Goal: Register for event/course

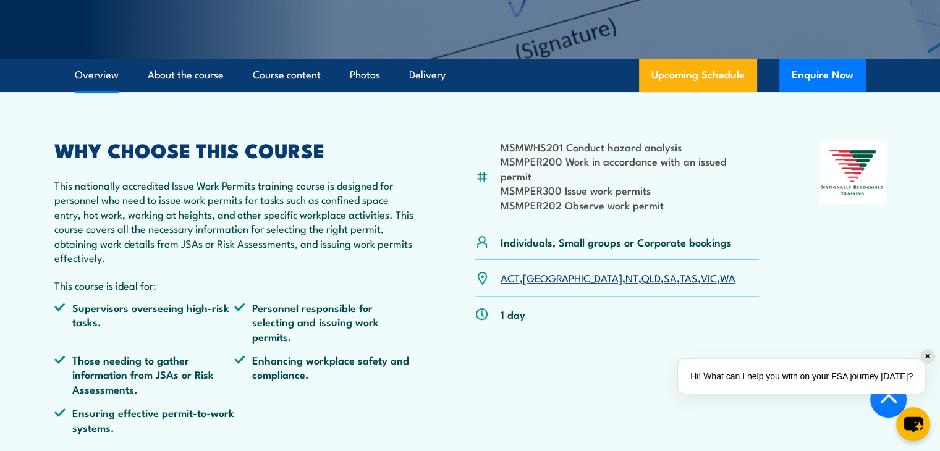
scroll to position [309, 0]
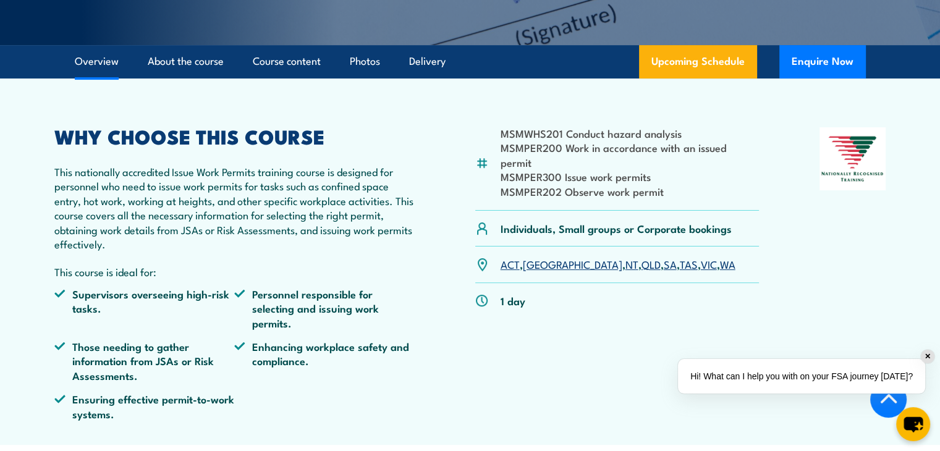
click at [924, 358] on div "✕" at bounding box center [928, 357] width 14 height 14
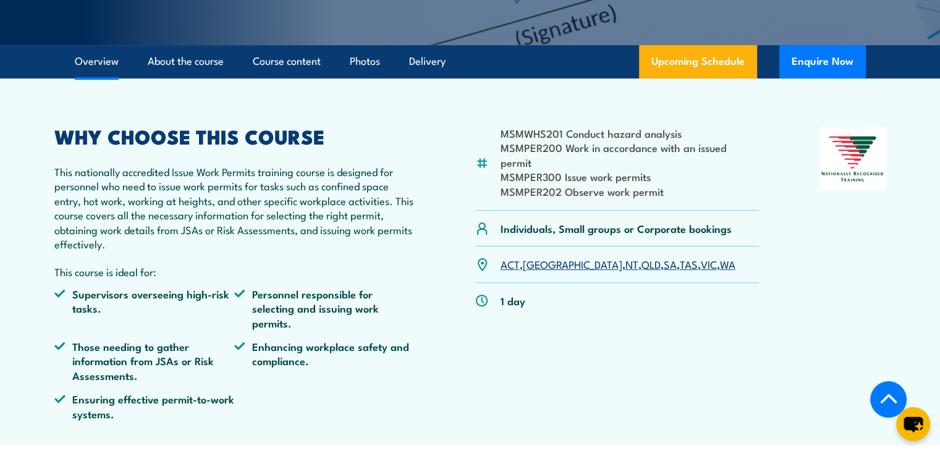
scroll to position [185, 0]
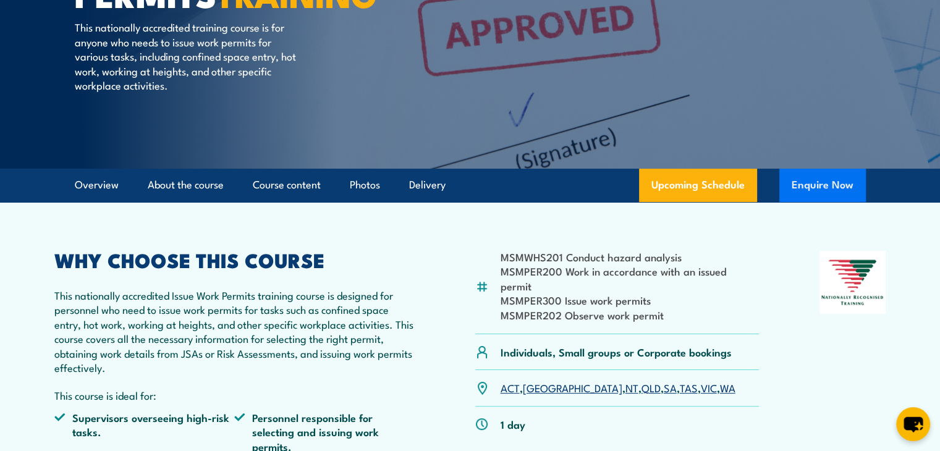
click at [819, 185] on button "Enquire Now" at bounding box center [822, 185] width 87 height 33
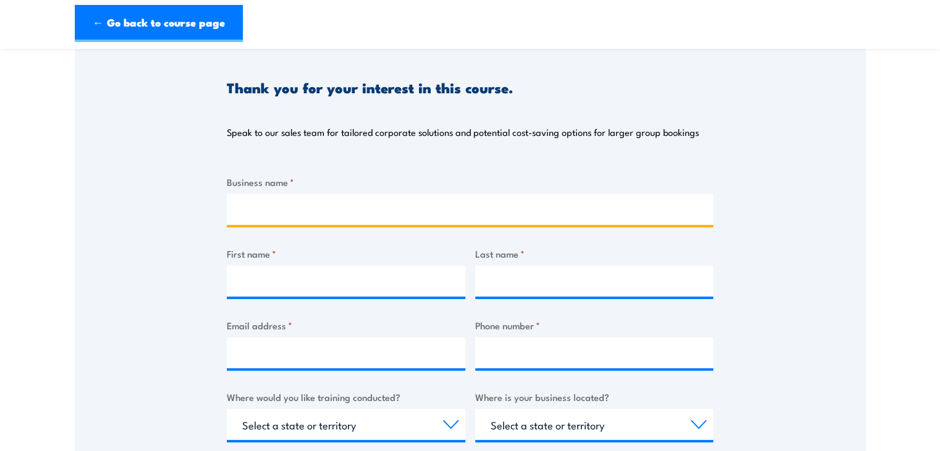
click at [298, 209] on input "Business name *" at bounding box center [470, 209] width 486 height 31
type input "Nitro Sibir Australia"
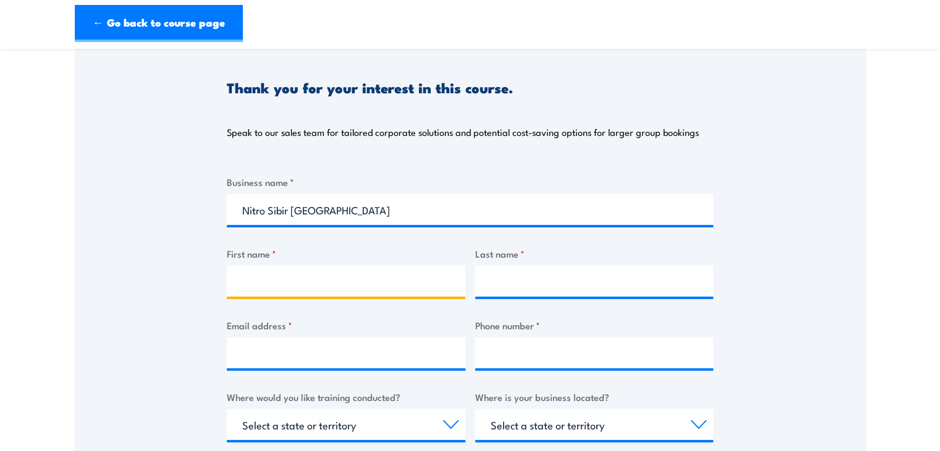
type input "Sky"
type input "Jian"
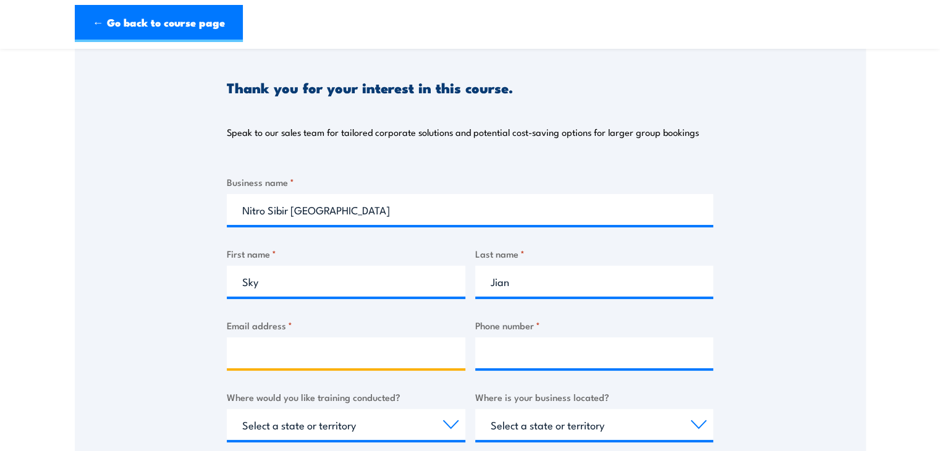
type input "sky.jian@nitrosibir.com.au"
type input "0477632015"
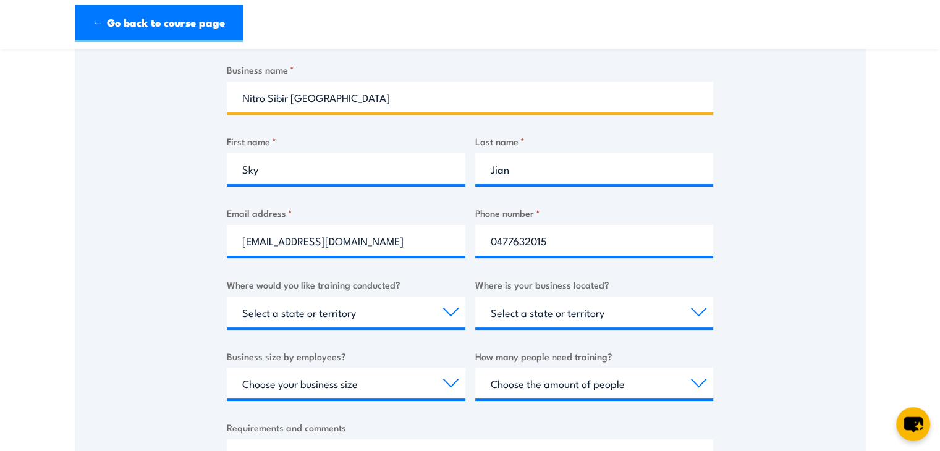
scroll to position [309, 0]
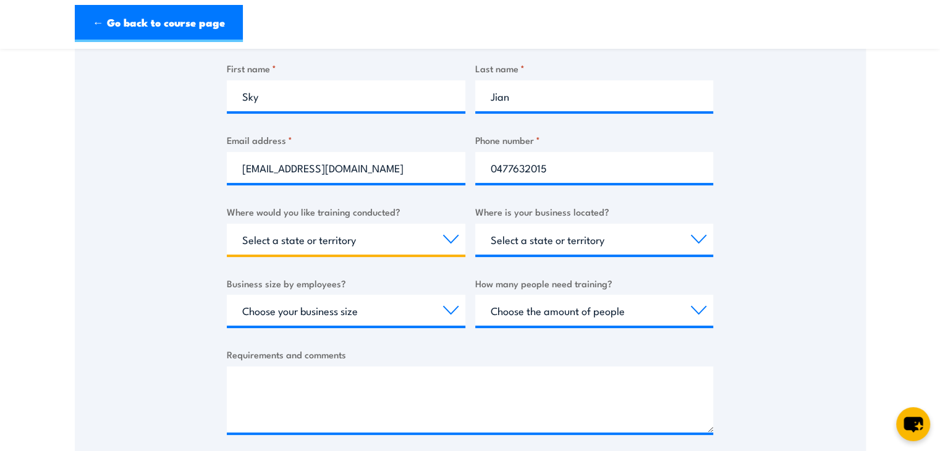
click at [448, 240] on select "Select a state or territory Nationally - multiple locations QLD NSW VIC SA ACT …" at bounding box center [346, 239] width 239 height 31
select select "WA"
click at [227, 224] on select "Select a state or territory Nationally - multiple locations QLD NSW VIC SA ACT …" at bounding box center [346, 239] width 239 height 31
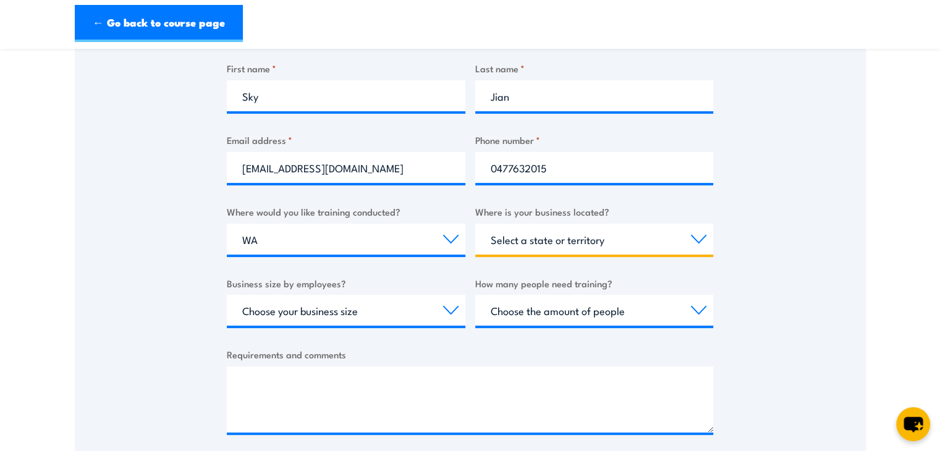
click at [696, 243] on select "Select a state or territory QLD NSW VIC SA ACT WA TAS NT" at bounding box center [594, 239] width 239 height 31
select select "WA"
click at [475, 224] on select "Select a state or territory QLD NSW VIC SA ACT WA TAS NT" at bounding box center [594, 239] width 239 height 31
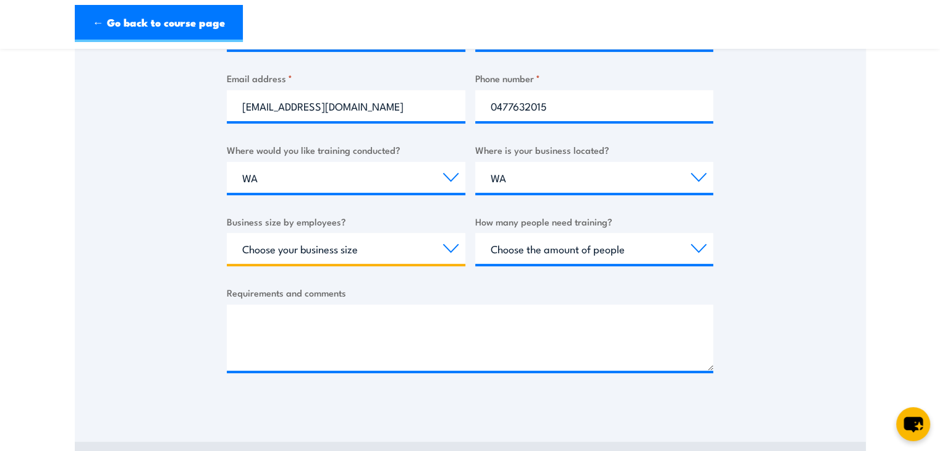
click at [450, 247] on select "Choose your business size 1 to 19 20 to 199 200+" at bounding box center [346, 248] width 239 height 31
select select "20 to 199"
click at [227, 233] on select "Choose your business size 1 to 19 20 to 199 200+" at bounding box center [346, 248] width 239 height 31
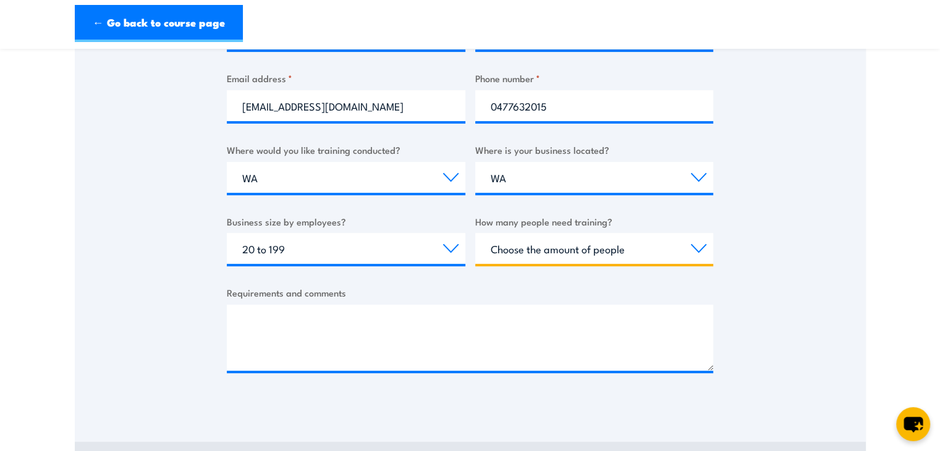
click at [695, 252] on select "Choose the amount of people 1 to 4 5 to 19 20+" at bounding box center [594, 248] width 239 height 31
select select "1 to 4"
click at [475, 233] on select "Choose the amount of people 1 to 4 5 to 19 20+" at bounding box center [594, 248] width 239 height 31
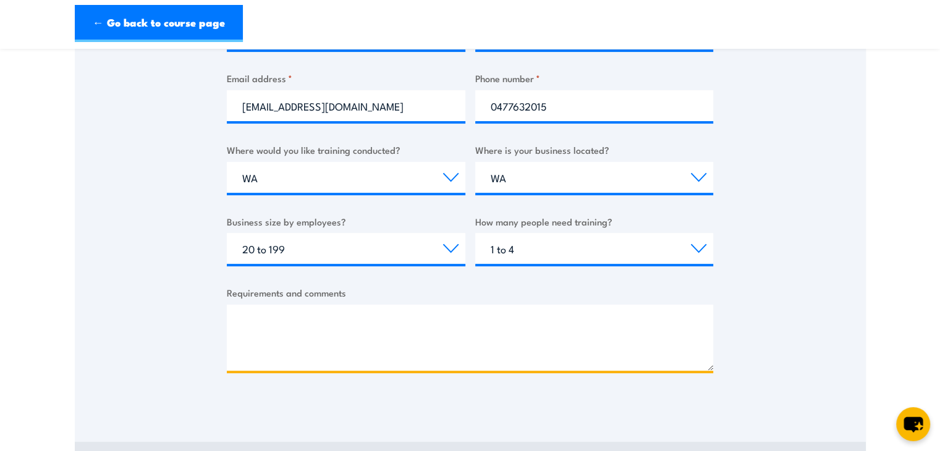
click at [334, 329] on textarea "Requirements and comments" at bounding box center [470, 338] width 486 height 66
click at [534, 329] on textarea "Dear Madam/Sir, only one people need the training course." at bounding box center [470, 338] width 486 height 66
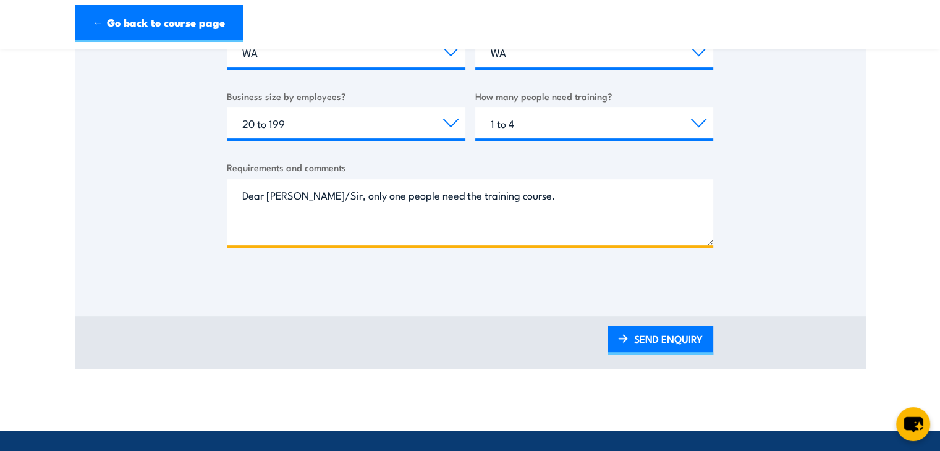
scroll to position [494, 0]
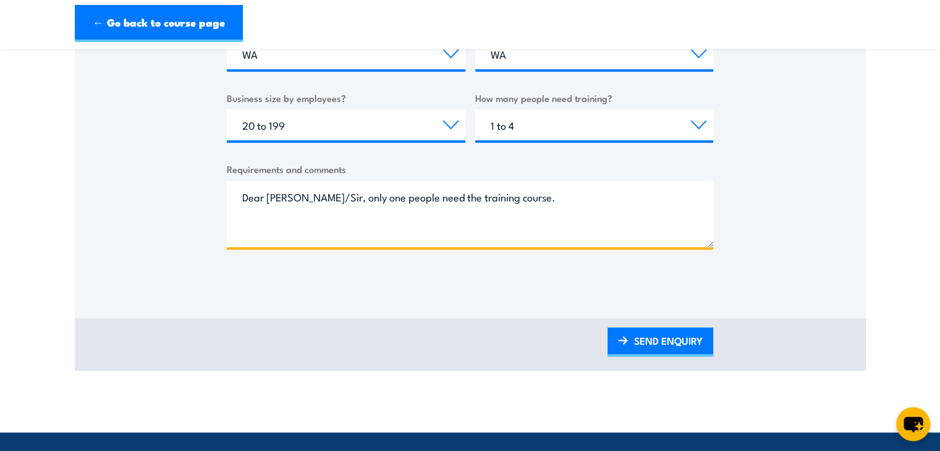
drag, startPoint x: 541, startPoint y: 206, endPoint x: 205, endPoint y: 203, distance: 335.5
click at [325, 200] on textarea "Dear Madam/Sir, only one people need the training course." at bounding box center [470, 214] width 486 height 66
drag, startPoint x: 587, startPoint y: 206, endPoint x: 187, endPoint y: 207, distance: 400.4
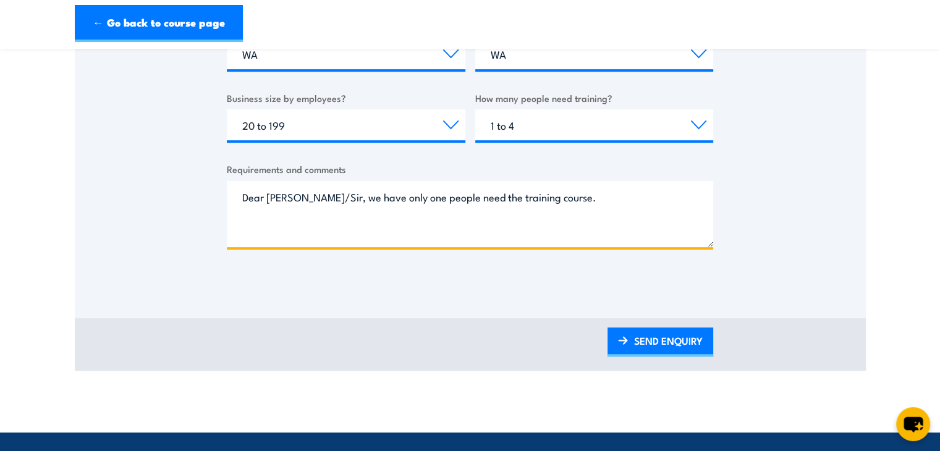
paste textarea "We have only one person who requires"
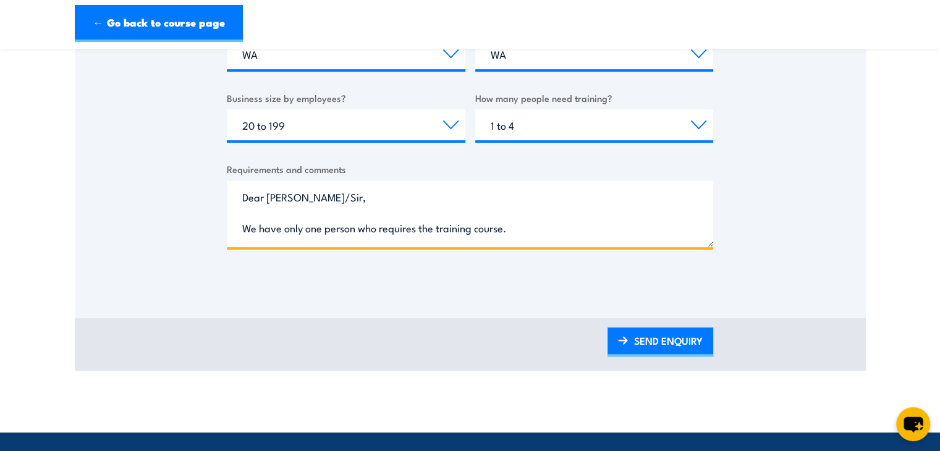
click at [387, 204] on textarea "Dear Madam/Sir, We have only one person who requires the training course." at bounding box center [470, 214] width 486 height 66
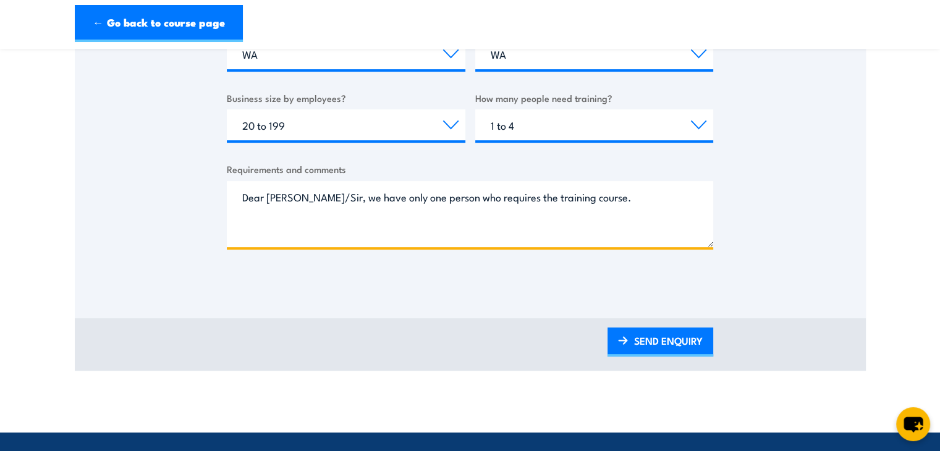
click at [597, 196] on textarea "Dear Madam/Sir, we have only one person who requires the training course." at bounding box center [470, 214] width 486 height 66
type textarea "Dear Madam/Sir, we have only one person who requires the training course."
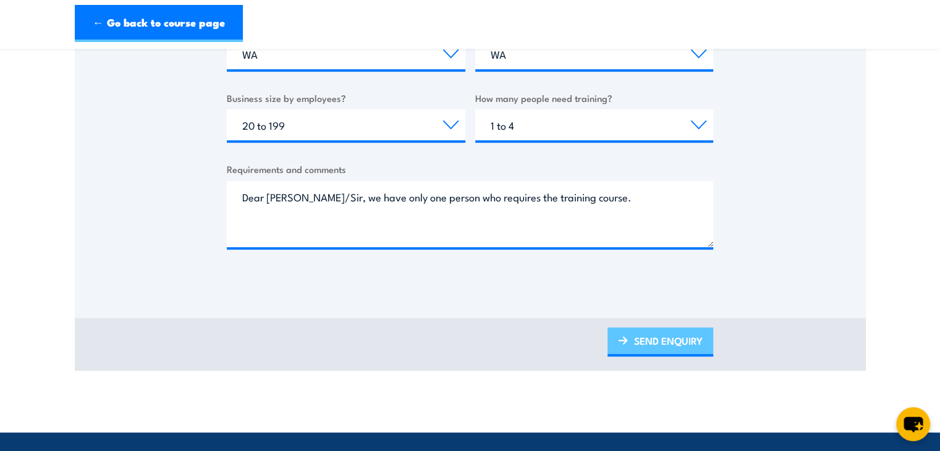
click at [677, 344] on link "SEND ENQUIRY" at bounding box center [660, 341] width 106 height 29
click at [643, 346] on link "SEND ENQUIRY" at bounding box center [660, 341] width 106 height 29
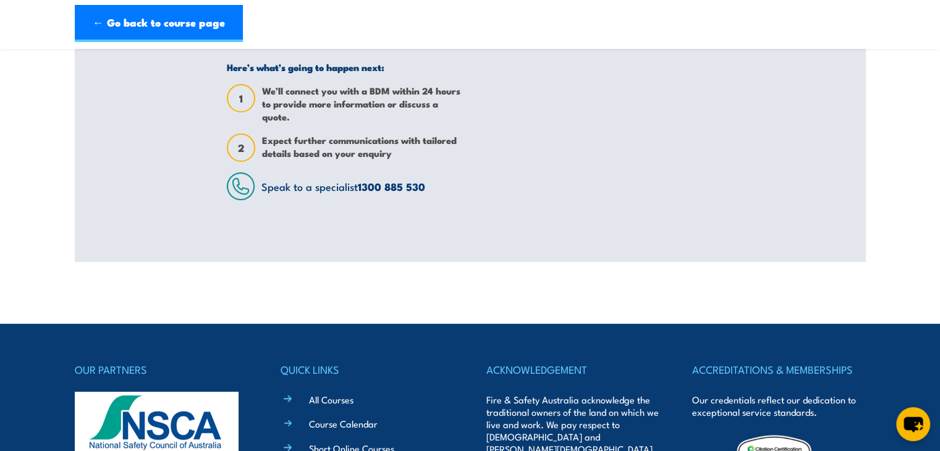
scroll to position [0, 0]
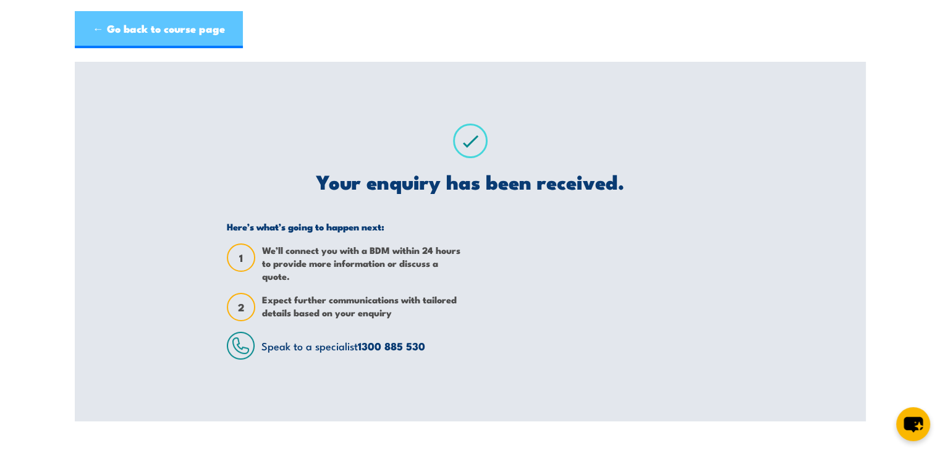
click at [106, 31] on link "← Go back to course page" at bounding box center [159, 29] width 168 height 37
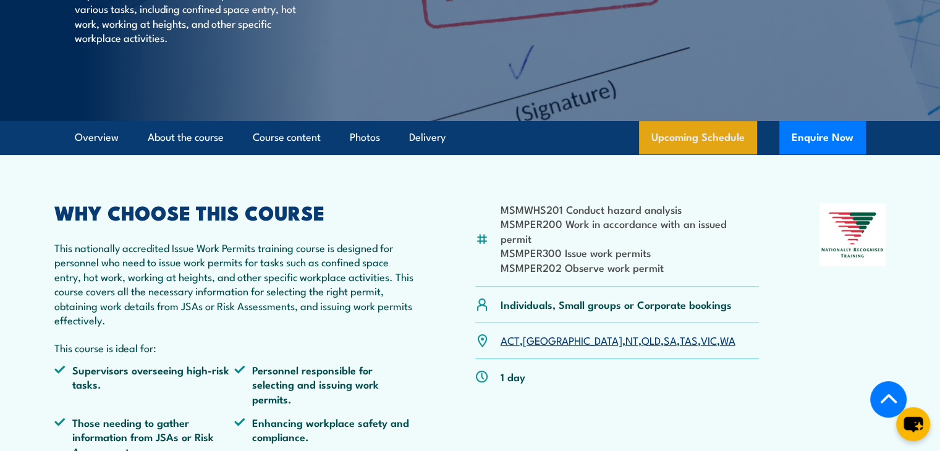
click at [706, 146] on link "Upcoming Schedule" at bounding box center [698, 137] width 118 height 33
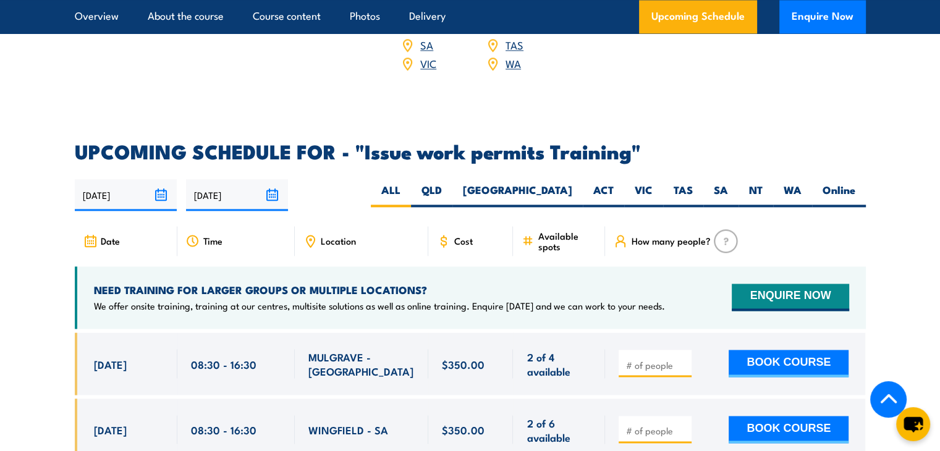
scroll to position [1967, 0]
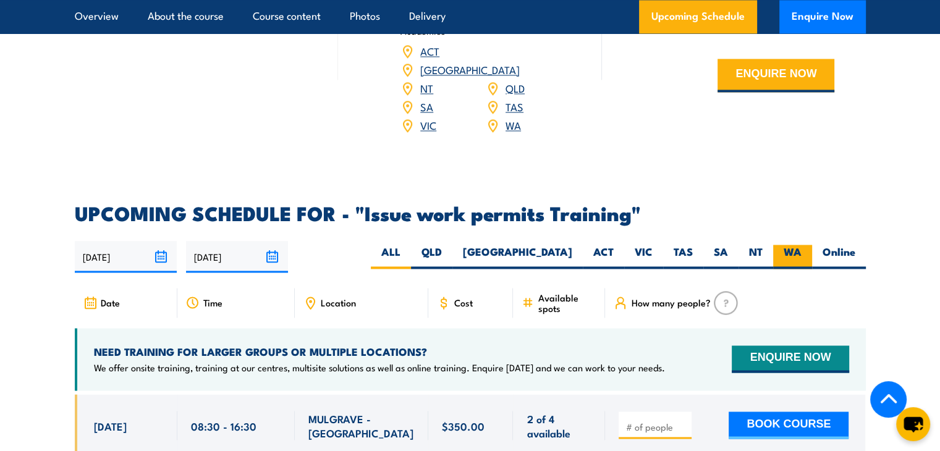
click at [779, 245] on label "WA" at bounding box center [792, 257] width 39 height 24
click at [801, 245] on input "WA" at bounding box center [805, 249] width 8 height 8
radio input "true"
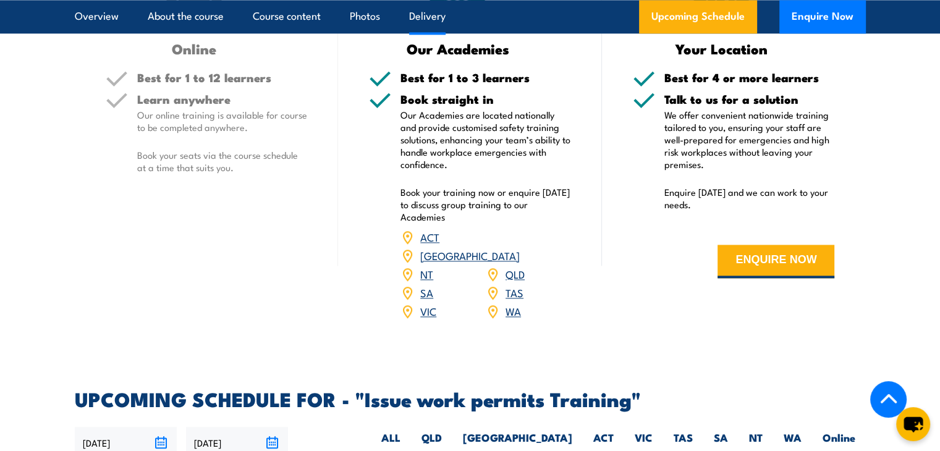
scroll to position [1953, 0]
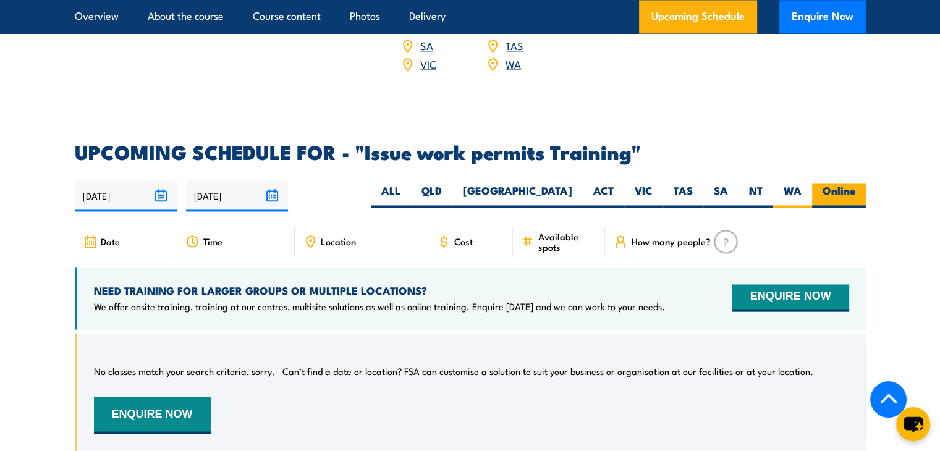
click at [830, 184] on label "Online" at bounding box center [839, 196] width 54 height 24
click at [855, 184] on input "Online" at bounding box center [859, 188] width 8 height 8
radio input "true"
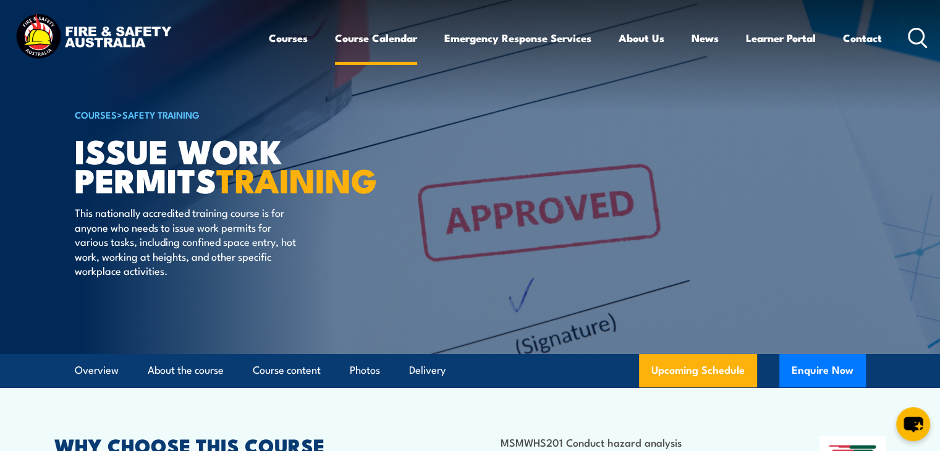
click at [358, 40] on link "Course Calendar" at bounding box center [376, 38] width 82 height 33
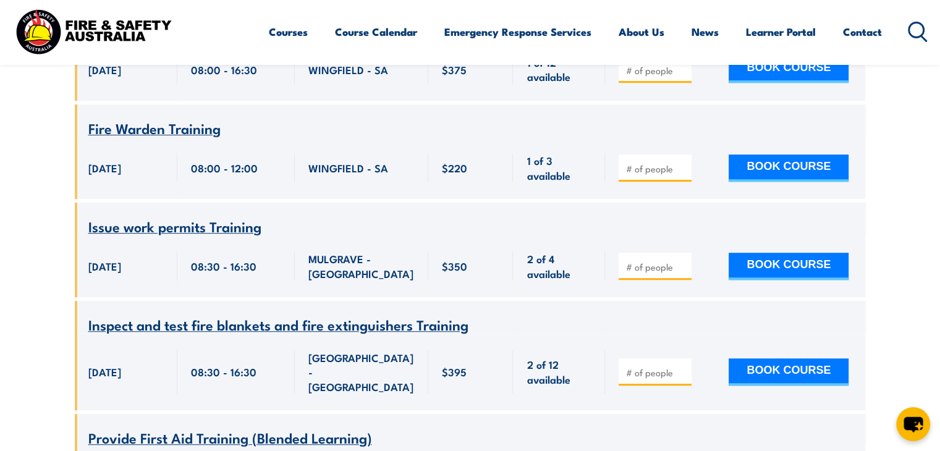
scroll to position [680, 0]
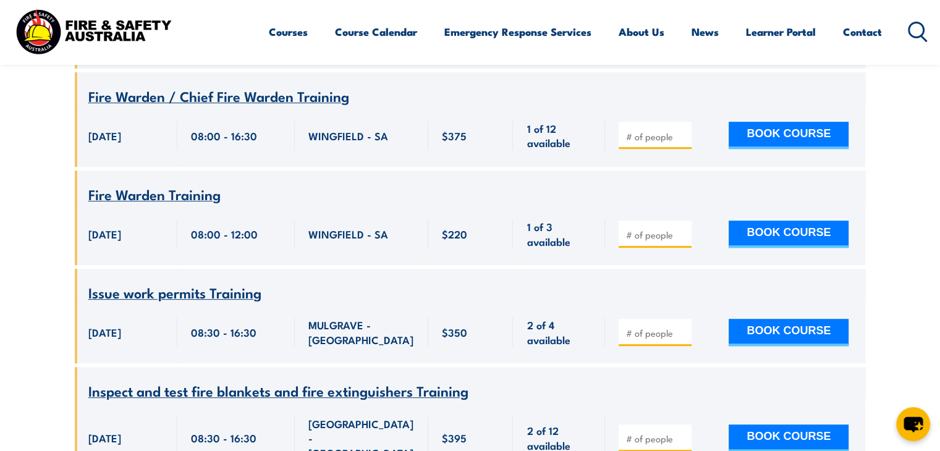
click at [129, 282] on span "Issue work permits Training" at bounding box center [174, 292] width 173 height 21
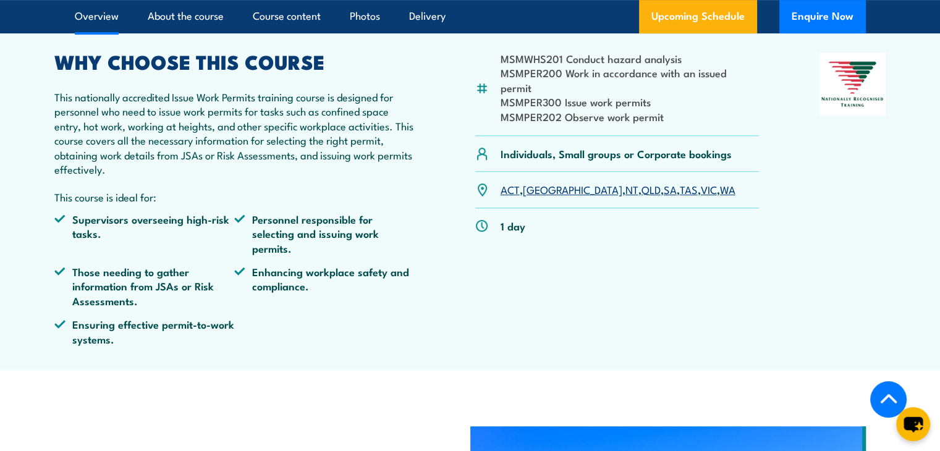
scroll to position [433, 0]
